Goal: Find specific fact: Find specific fact

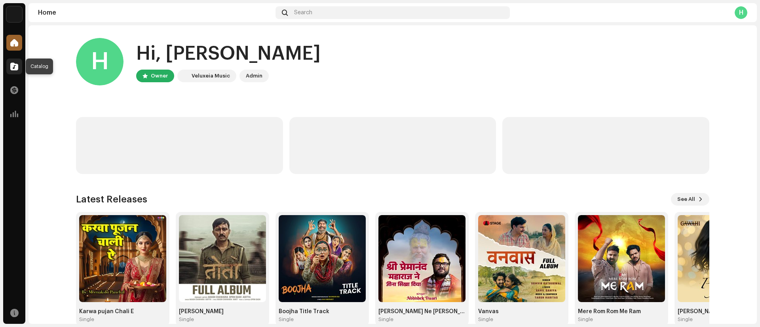
click at [13, 67] on span at bounding box center [14, 66] width 8 height 6
click at [25, 259] on div at bounding box center [25, 163] width 0 height 321
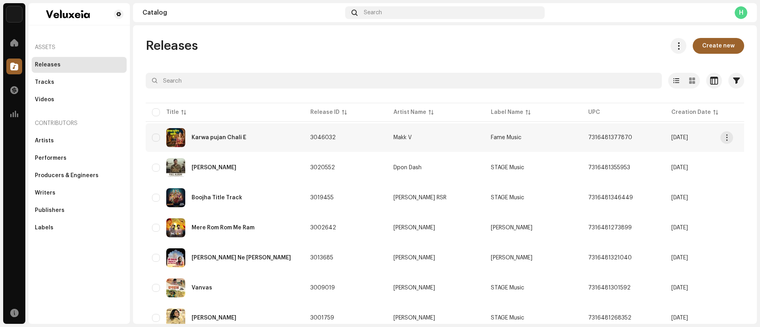
click at [204, 134] on div "Karwa pujan Chali E" at bounding box center [225, 137] width 146 height 19
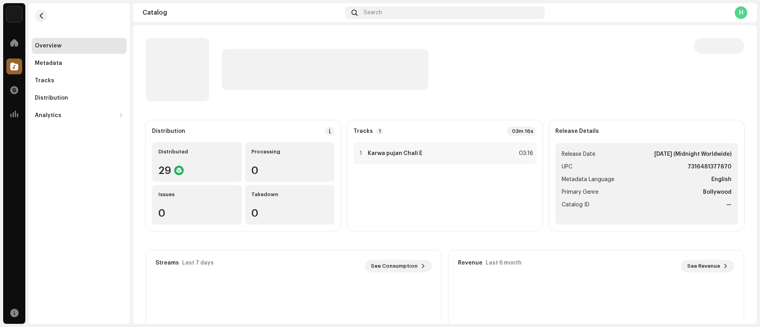
click at [698, 166] on strong "7316481377870" at bounding box center [709, 166] width 44 height 9
copy strong "7316481377870"
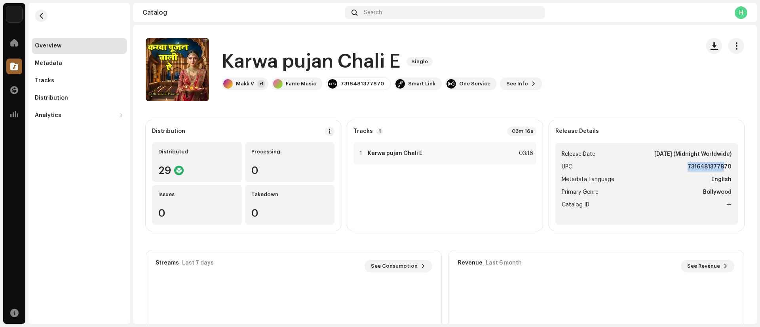
click at [698, 166] on strong "7316481377870" at bounding box center [709, 166] width 44 height 9
click at [692, 166] on strong "7316481377870" at bounding box center [709, 166] width 44 height 9
click at [690, 166] on strong "7316481377870" at bounding box center [709, 166] width 44 height 9
click at [351, 82] on div "7316481377870" at bounding box center [362, 84] width 44 height 6
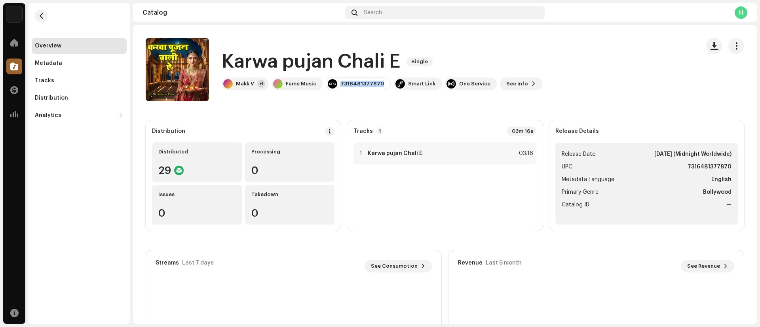
click at [351, 82] on div "7316481377870" at bounding box center [362, 84] width 44 height 6
click at [343, 87] on div "7316481377870" at bounding box center [358, 84] width 65 height 13
click at [338, 83] on div "7316481377870" at bounding box center [358, 84] width 65 height 13
click at [340, 83] on div "7316481377870" at bounding box center [362, 84] width 44 height 6
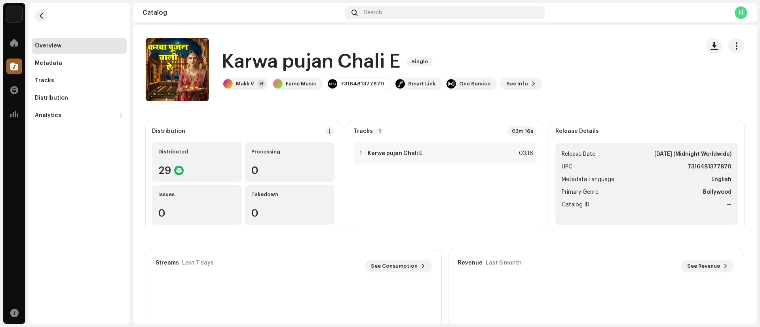
click at [340, 83] on div "7316481377870" at bounding box center [362, 84] width 44 height 6
drag, startPoint x: 339, startPoint y: 83, endPoint x: 375, endPoint y: 84, distance: 36.8
click at [375, 84] on div "7316481377870" at bounding box center [362, 84] width 44 height 6
